Goal: Task Accomplishment & Management: Use online tool/utility

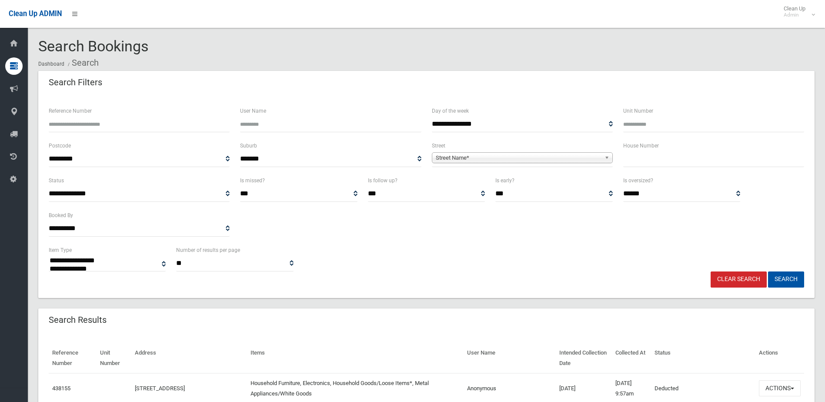
select select
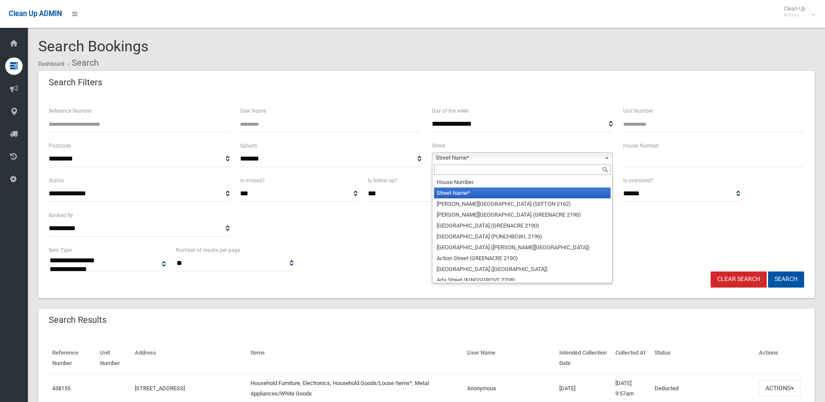
click at [572, 154] on span "Street Name*" at bounding box center [518, 158] width 165 height 10
paste input "**********"
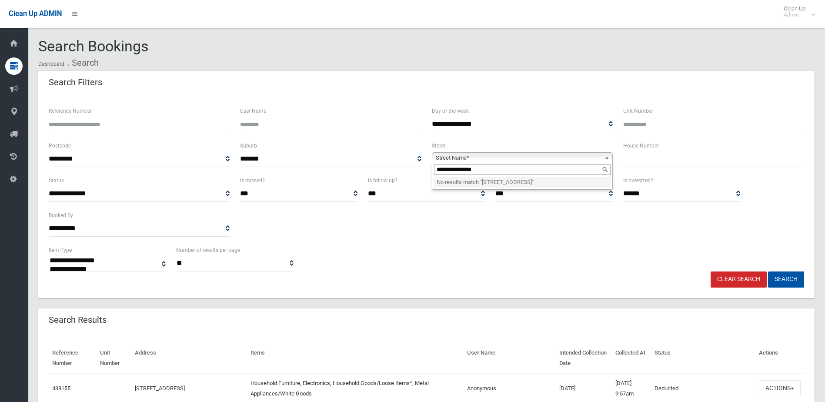
click at [441, 168] on input "**********" at bounding box center [522, 169] width 177 height 10
type input "**********"
click at [565, 184] on li "Hampton Street (CROYDON PARK 2133)" at bounding box center [522, 182] width 177 height 11
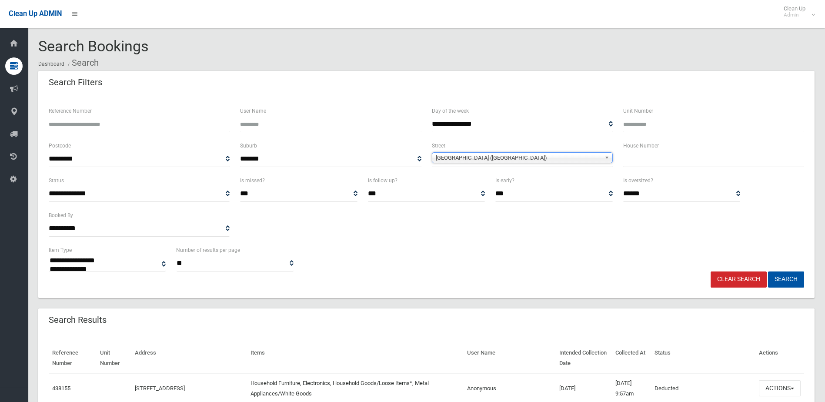
click at [631, 157] on input "text" at bounding box center [714, 159] width 181 height 16
type input "*"
click at [768, 272] on button "Search" at bounding box center [786, 280] width 36 height 16
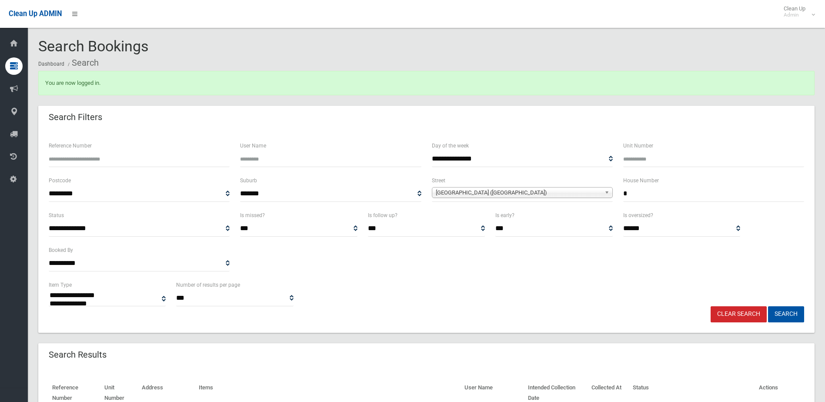
select select
click at [782, 311] on button "Search" at bounding box center [786, 314] width 36 height 16
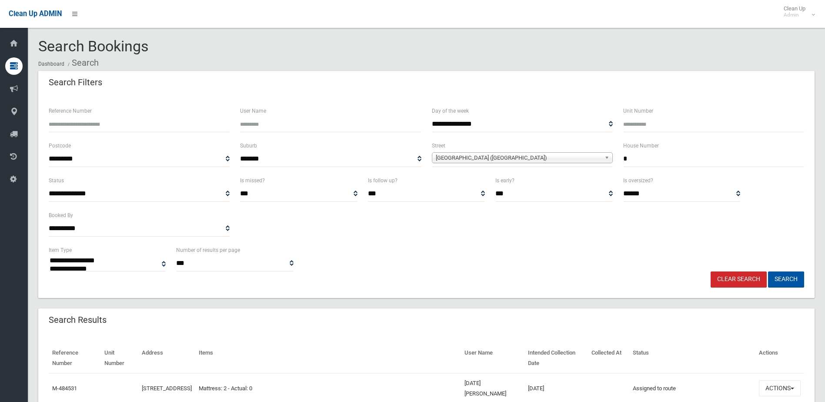
select select
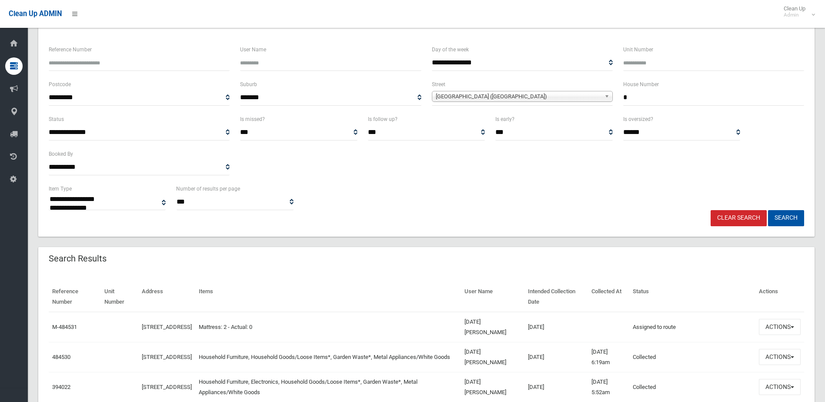
scroll to position [174, 0]
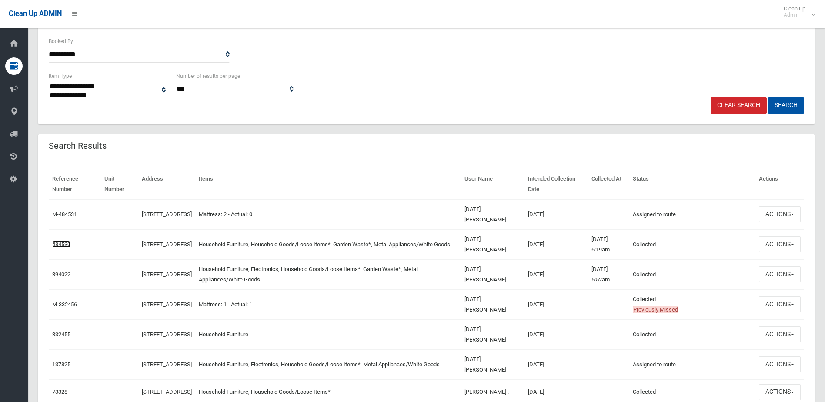
click at [60, 244] on link "484530" at bounding box center [61, 244] width 18 height 7
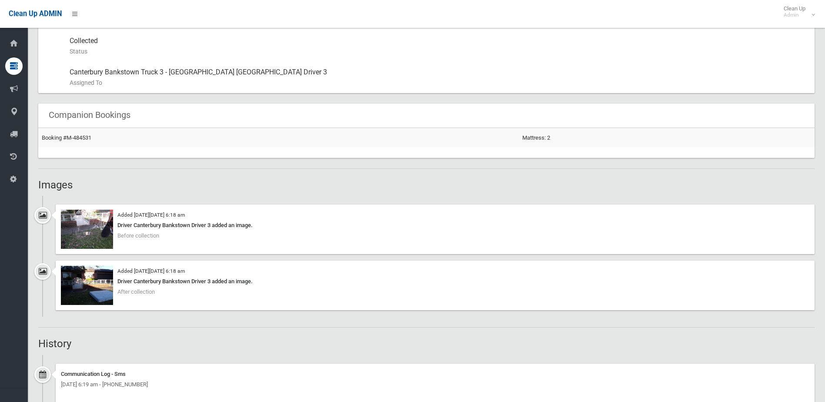
scroll to position [479, 0]
click at [92, 231] on img at bounding box center [87, 228] width 52 height 39
click at [99, 288] on img at bounding box center [87, 284] width 52 height 39
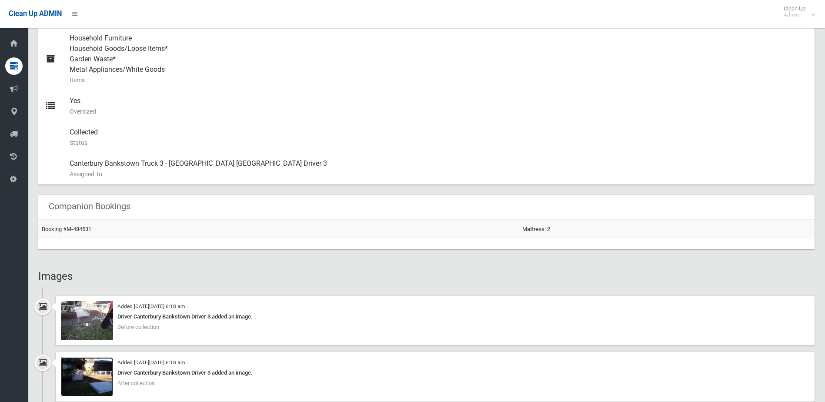
scroll to position [392, 0]
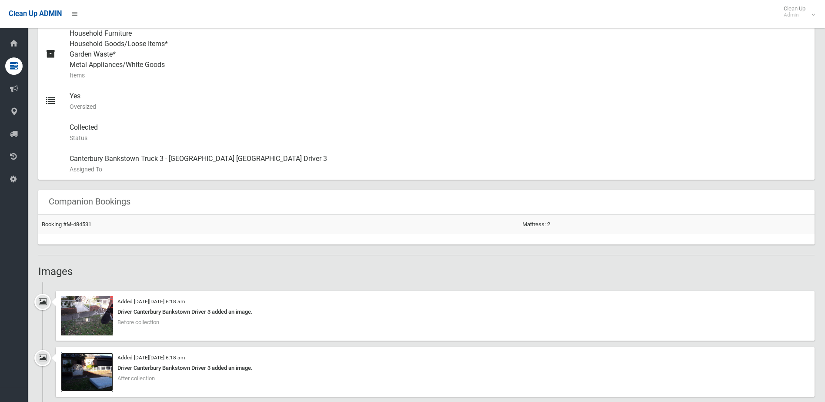
click at [94, 364] on img at bounding box center [87, 371] width 52 height 39
click at [90, 307] on img at bounding box center [87, 315] width 52 height 39
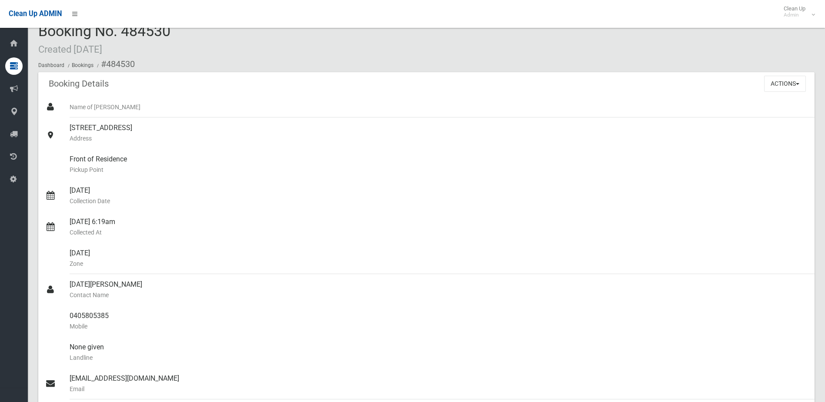
scroll to position [0, 0]
